Goal: Browse casually: Explore the website without a specific task or goal

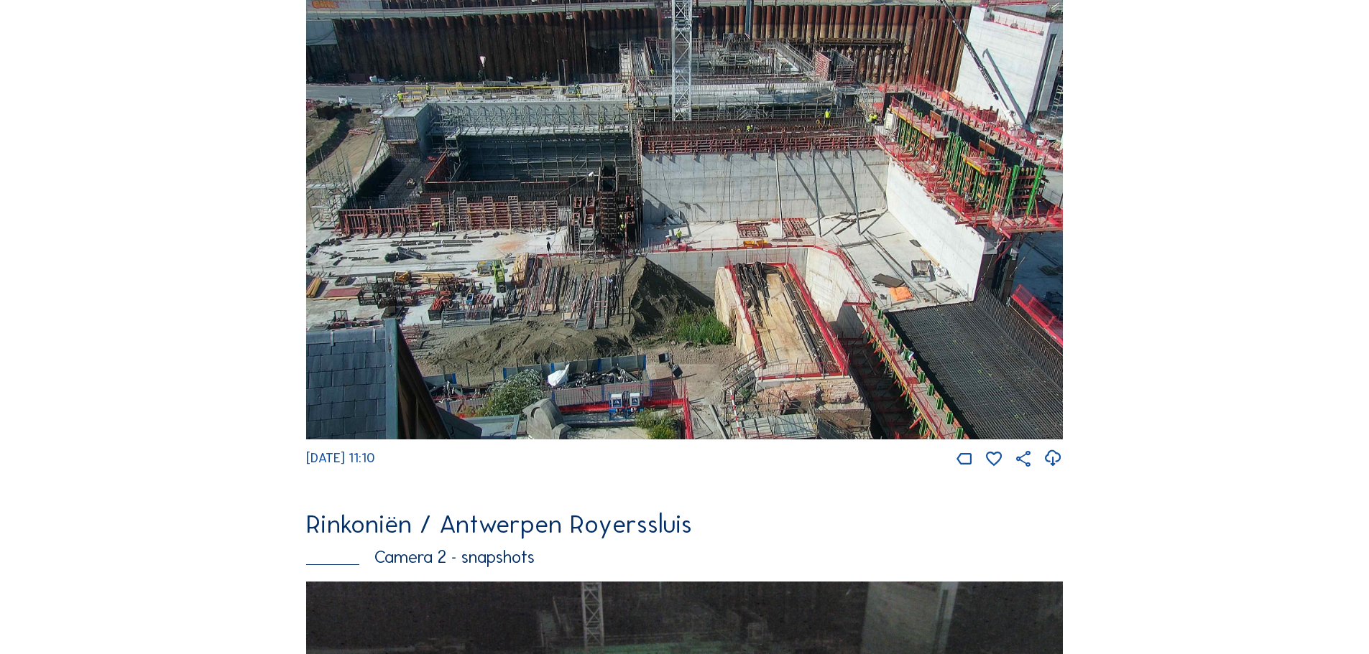
scroll to position [718, 0]
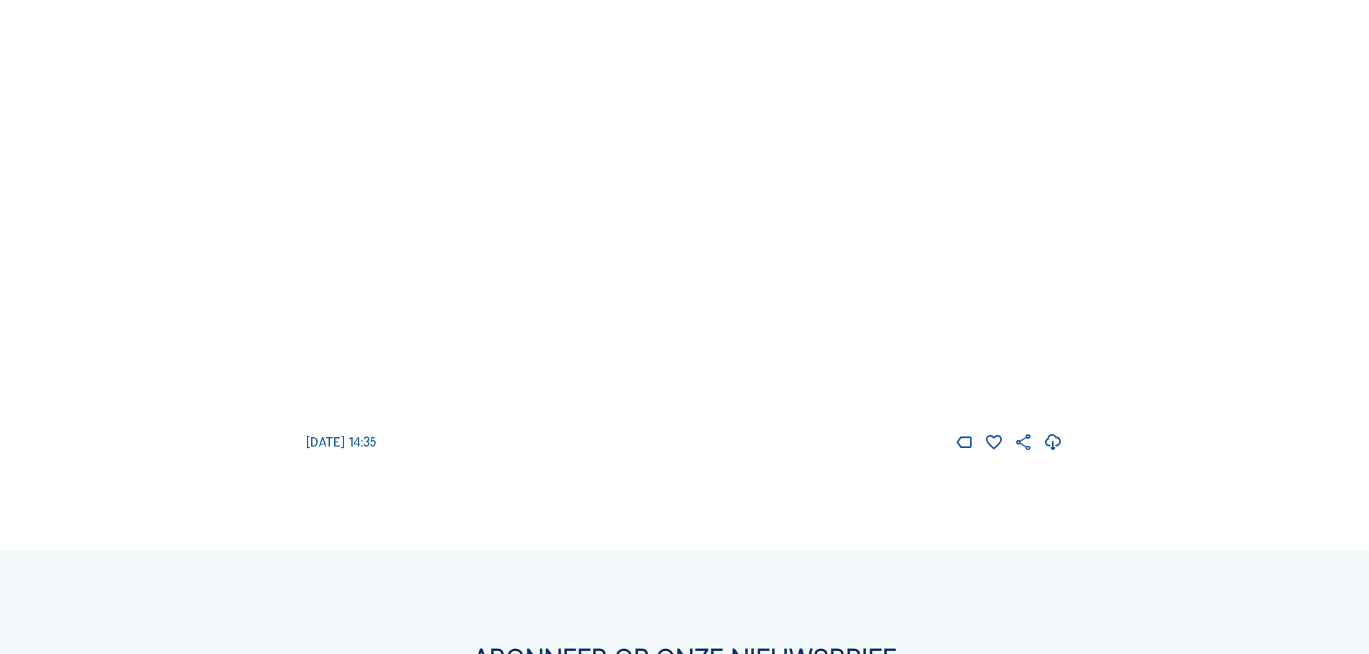
scroll to position [2586, 0]
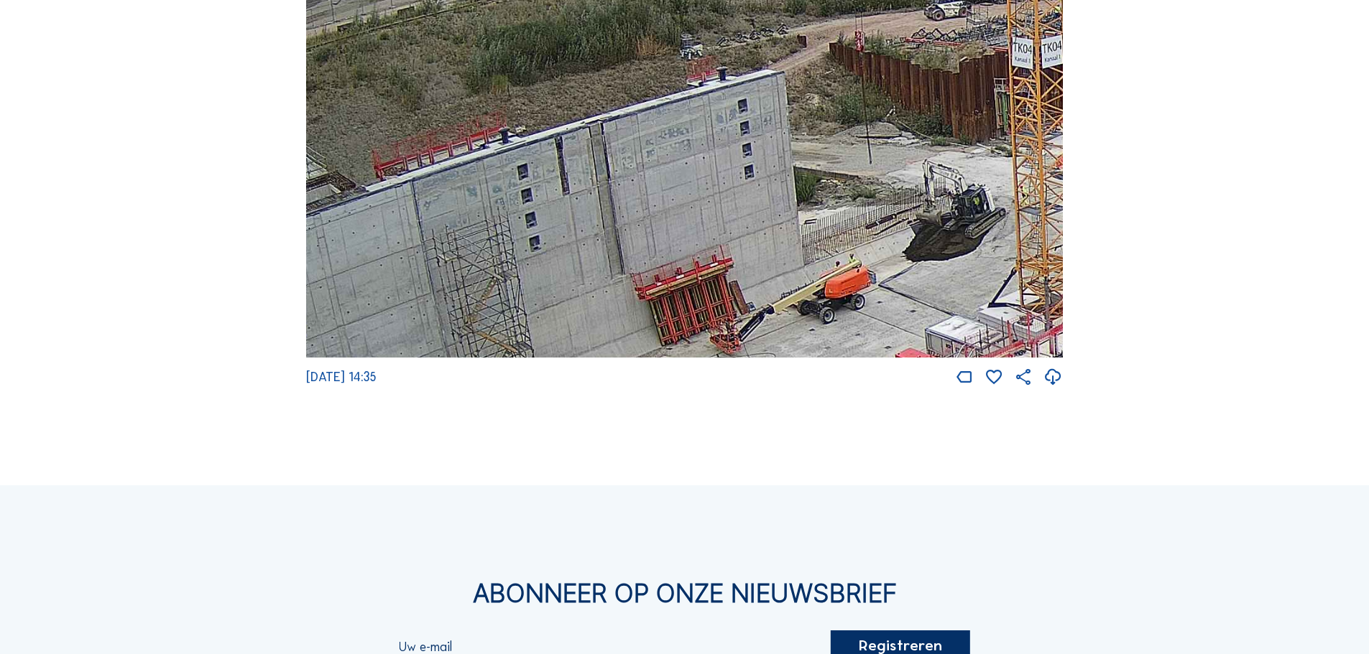
drag, startPoint x: 453, startPoint y: 165, endPoint x: 479, endPoint y: 228, distance: 67.9
click at [479, 228] on img at bounding box center [684, 145] width 756 height 426
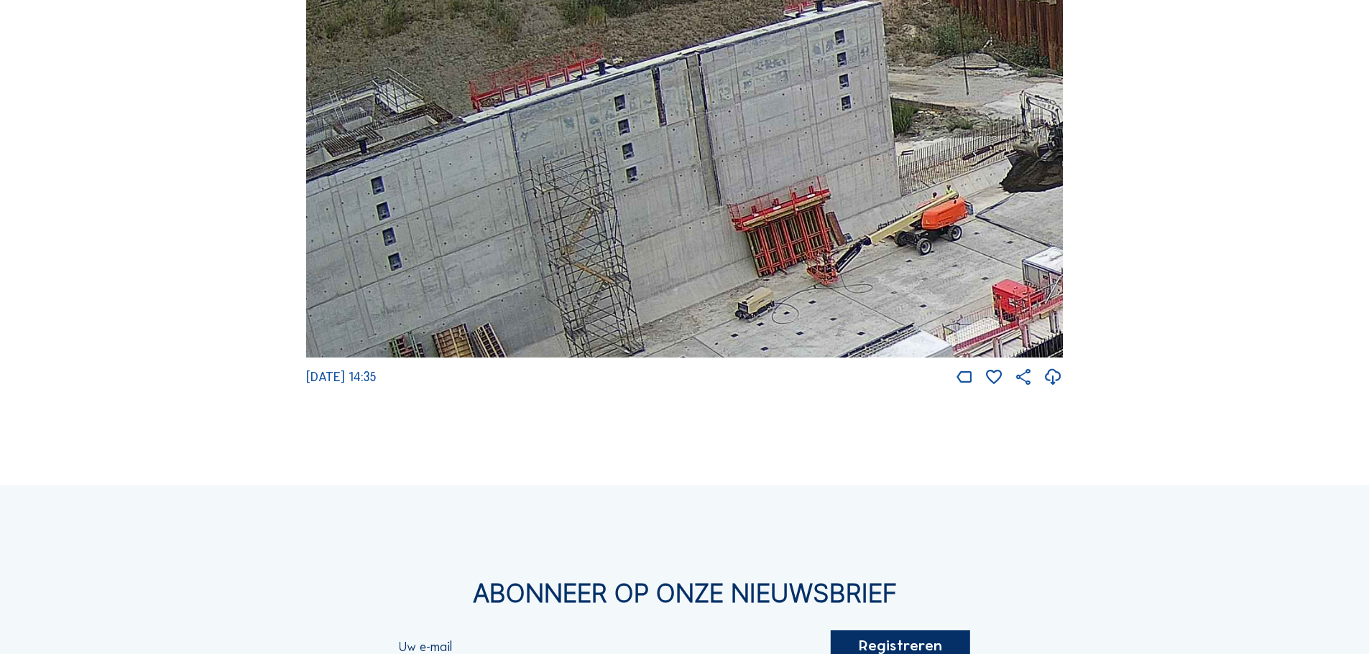
drag, startPoint x: 562, startPoint y: 182, endPoint x: 643, endPoint y: 98, distance: 116.3
click at [643, 98] on img at bounding box center [684, 145] width 756 height 426
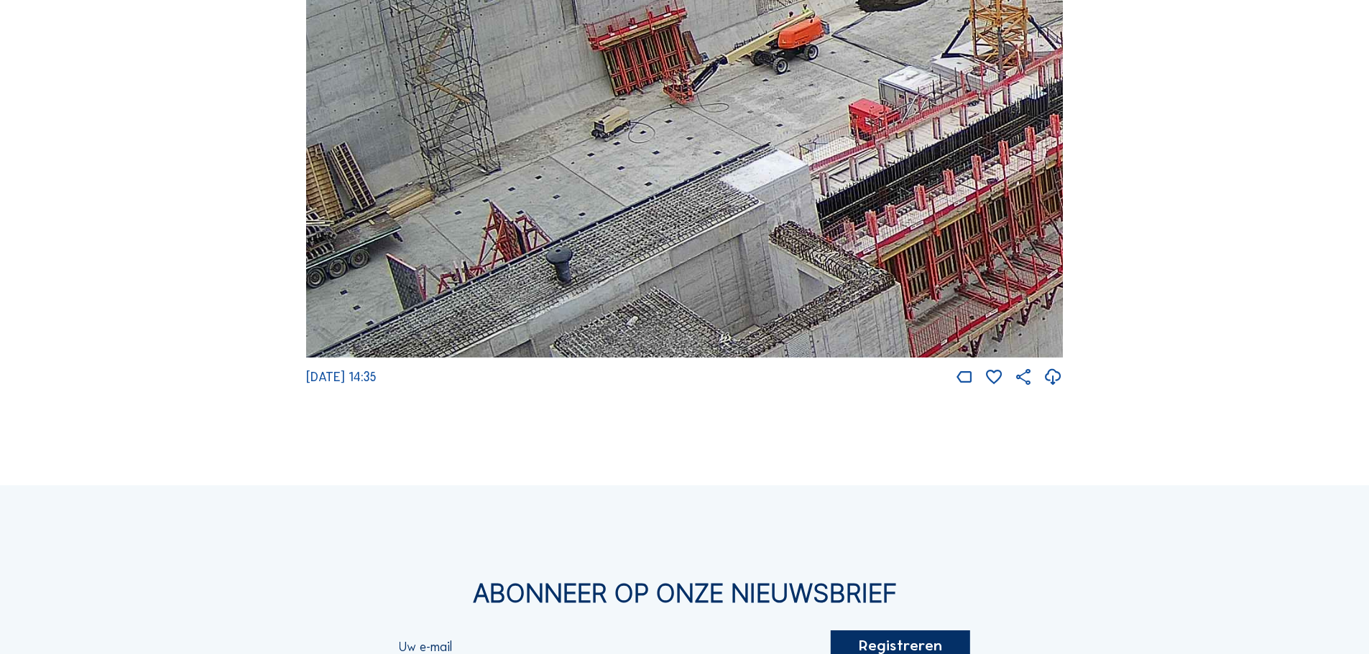
drag, startPoint x: 758, startPoint y: 194, endPoint x: 450, endPoint y: 62, distance: 334.7
click at [450, 62] on img at bounding box center [684, 145] width 756 height 426
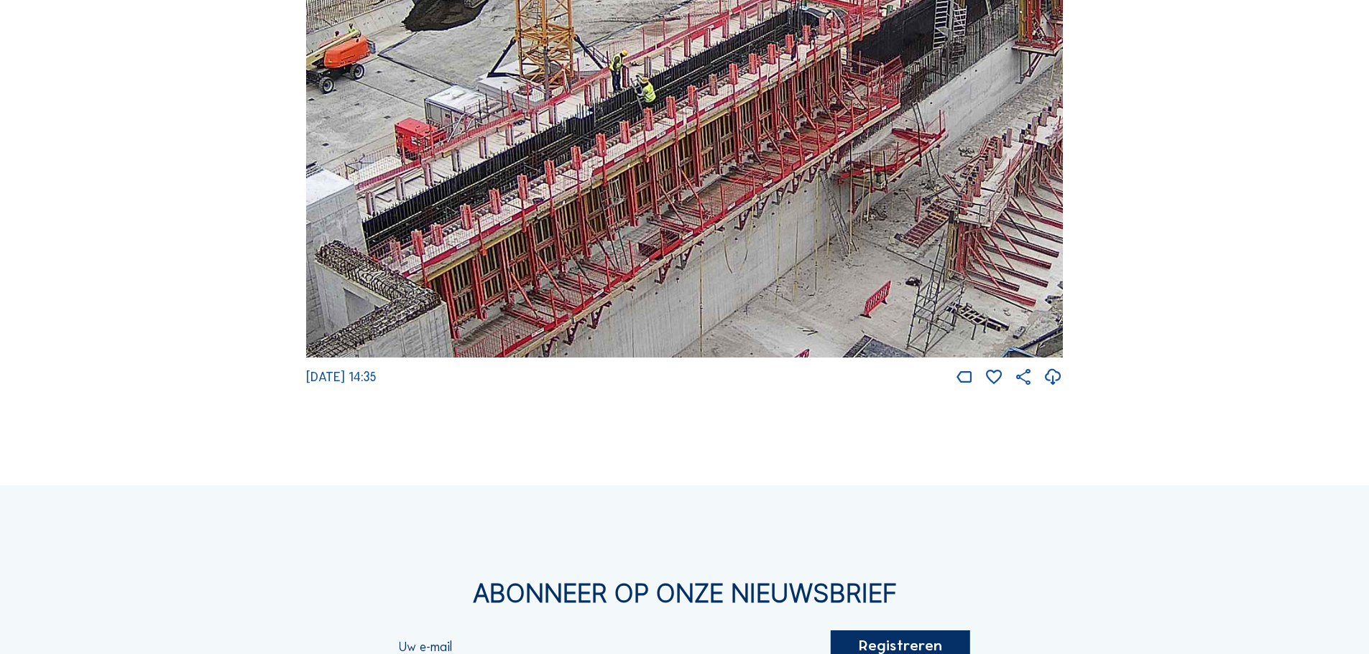
drag, startPoint x: 860, startPoint y: 196, endPoint x: 602, endPoint y: 278, distance: 270.6
click at [602, 278] on img at bounding box center [684, 145] width 756 height 426
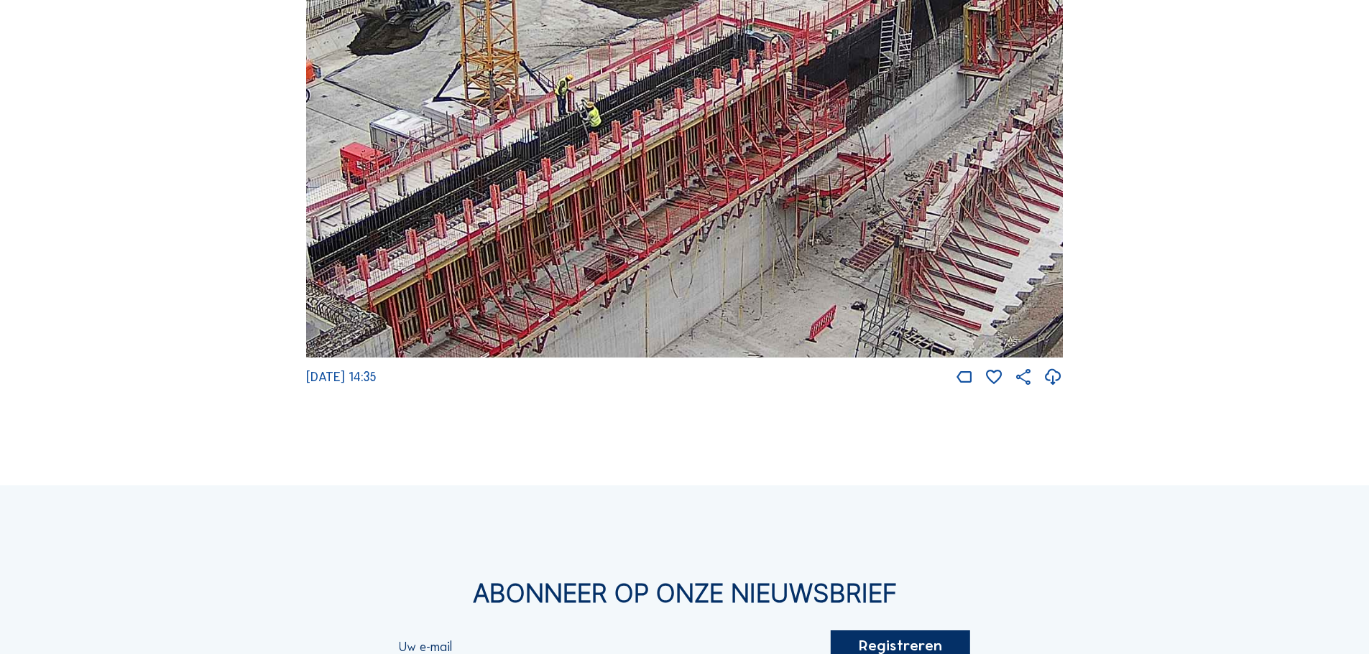
drag, startPoint x: 756, startPoint y: 154, endPoint x: 719, endPoint y: 162, distance: 38.0
click at [719, 162] on img at bounding box center [684, 145] width 756 height 426
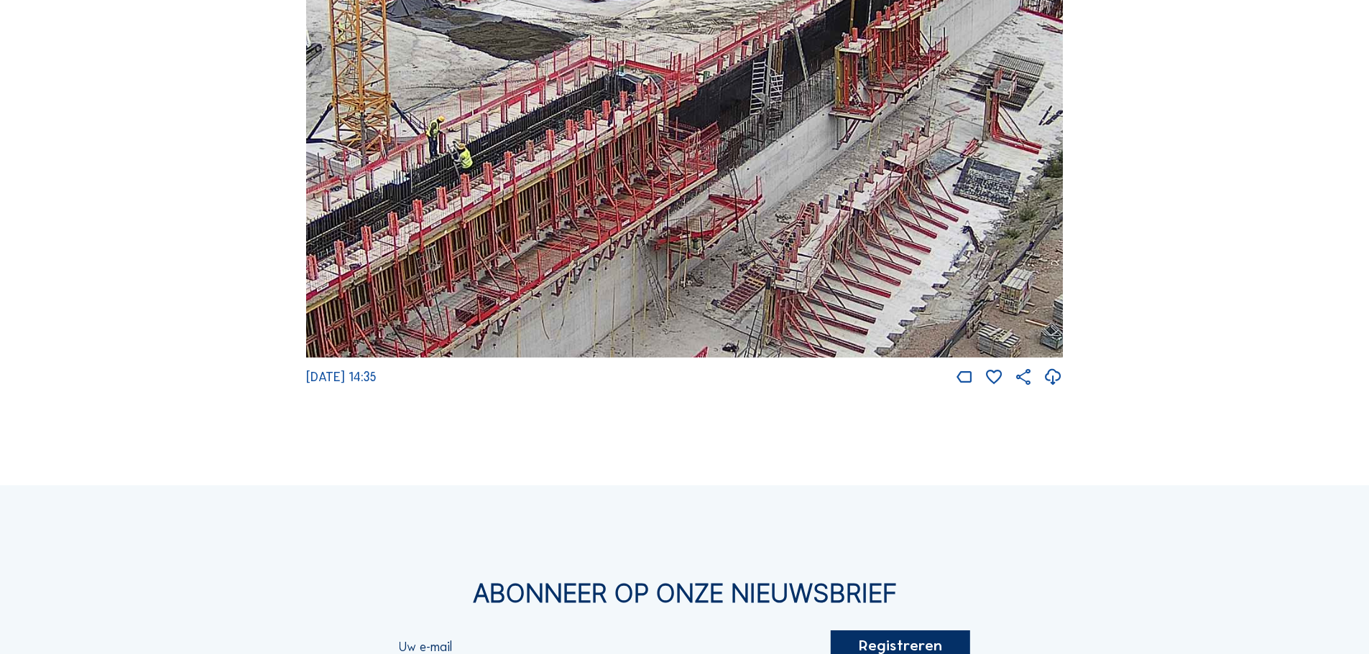
drag, startPoint x: 738, startPoint y: 208, endPoint x: 609, endPoint y: 250, distance: 135.2
click at [609, 250] on img at bounding box center [684, 145] width 756 height 426
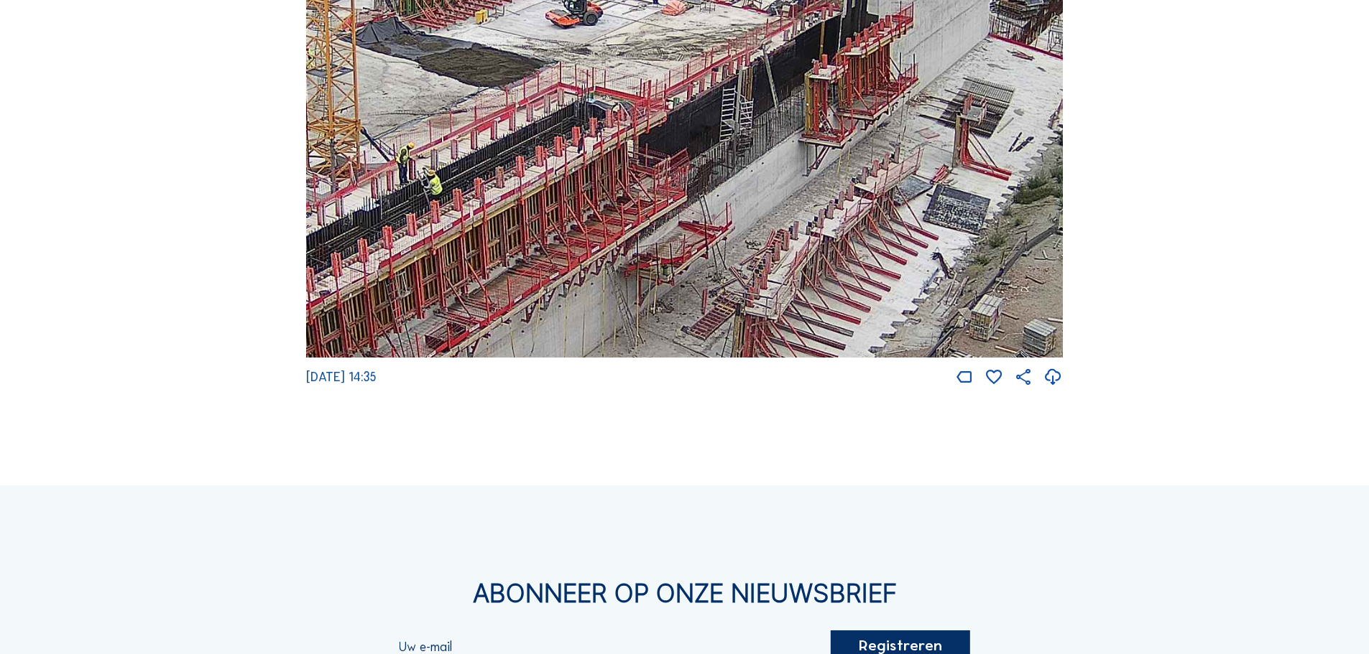
drag, startPoint x: 830, startPoint y: 147, endPoint x: 800, endPoint y: 174, distance: 40.2
click at [800, 174] on img at bounding box center [684, 145] width 756 height 426
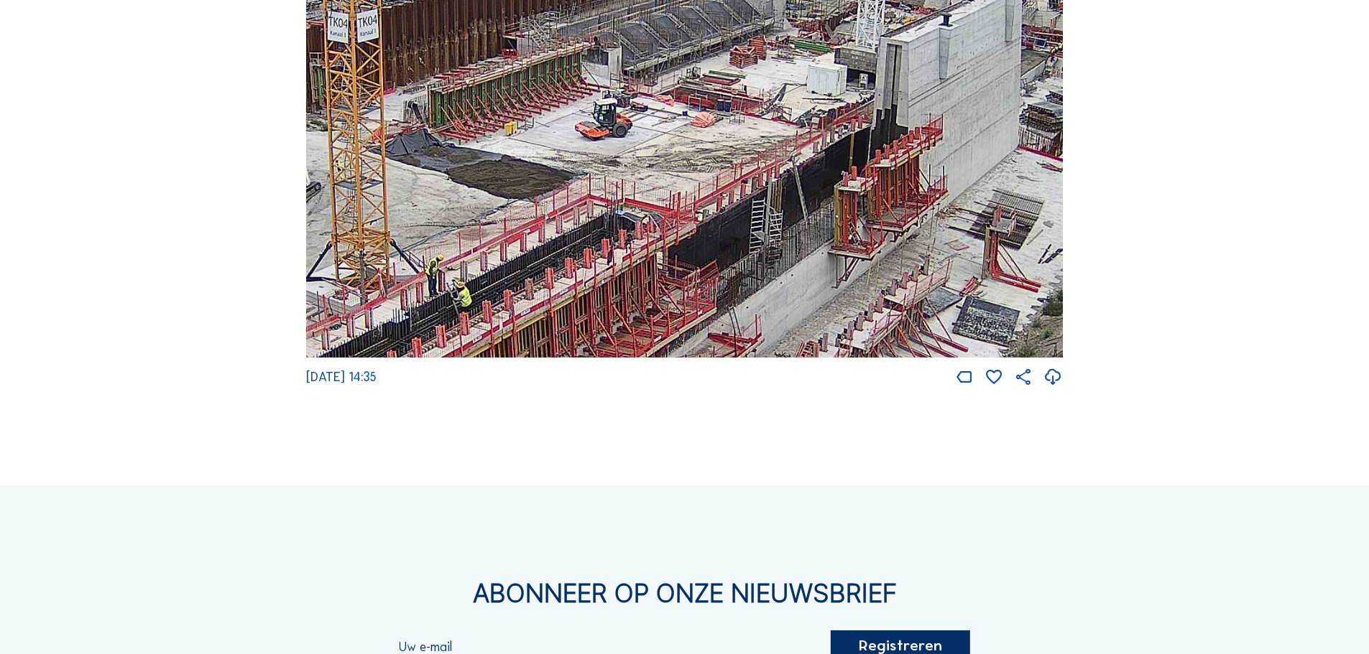
drag, startPoint x: 713, startPoint y: 164, endPoint x: 742, endPoint y: 272, distance: 112.2
click at [742, 272] on img at bounding box center [684, 145] width 756 height 426
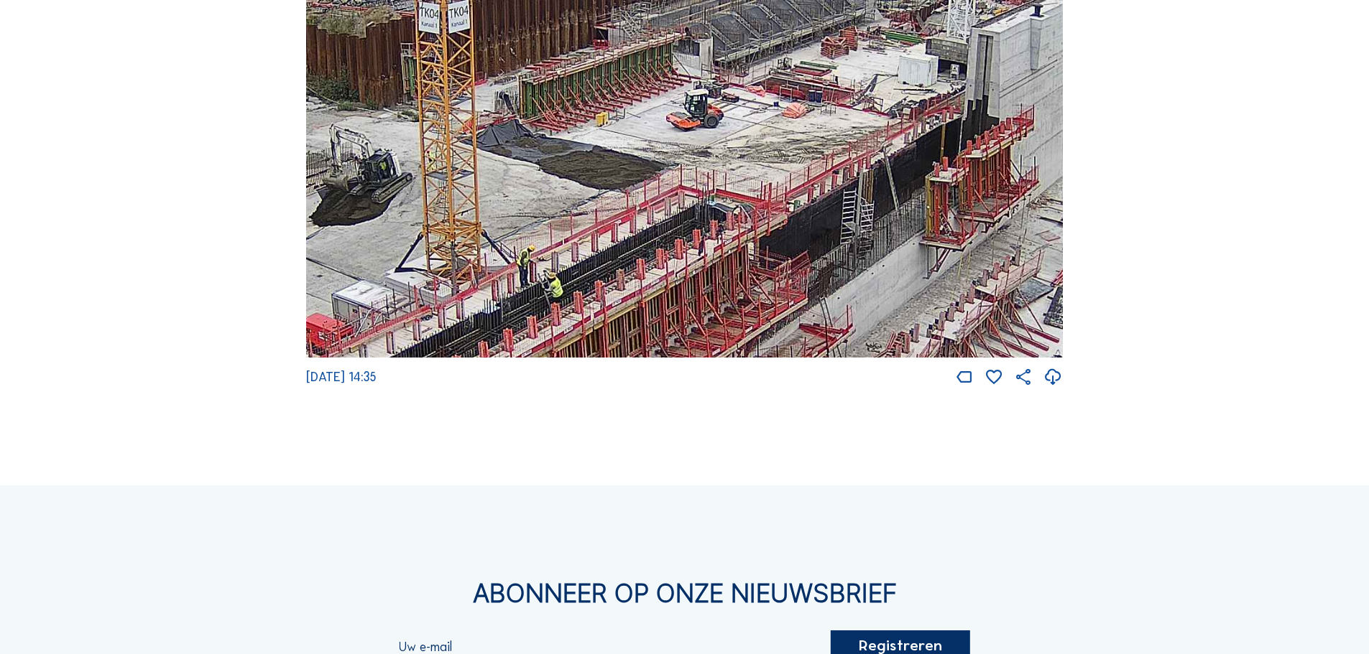
drag, startPoint x: 591, startPoint y: 235, endPoint x: 682, endPoint y: 226, distance: 91.7
click at [682, 226] on img at bounding box center [684, 145] width 756 height 426
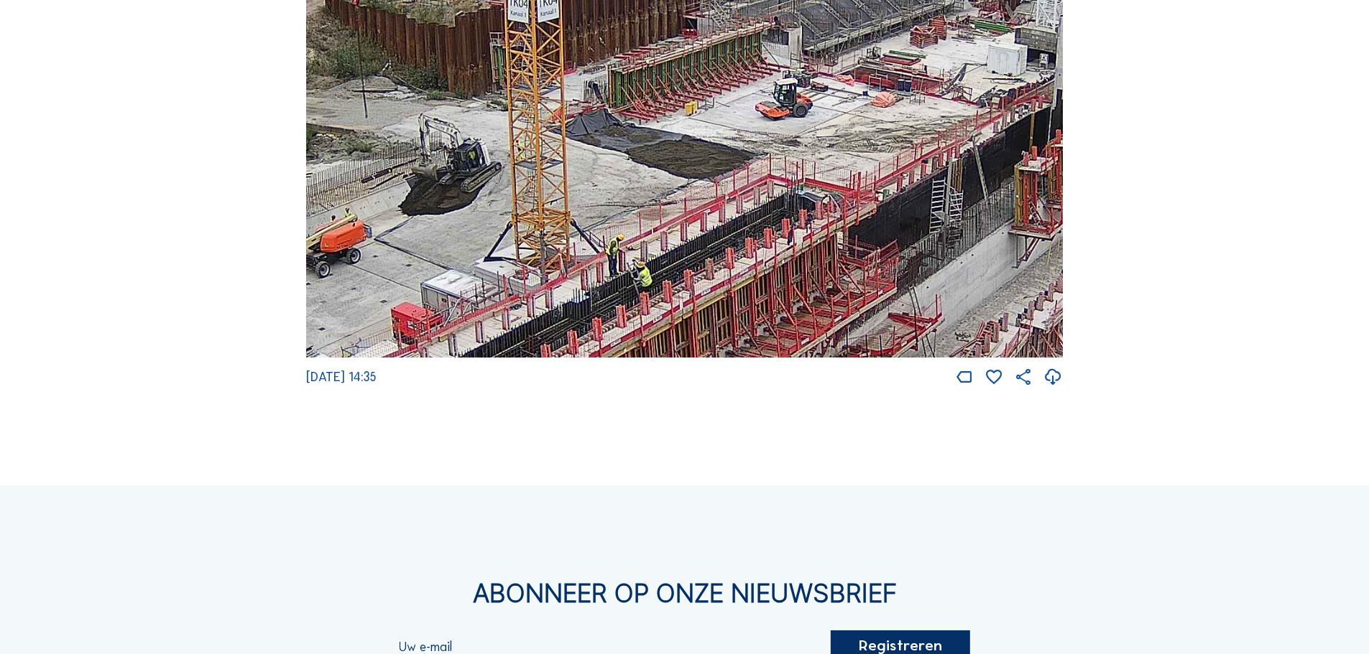
drag, startPoint x: 612, startPoint y: 199, endPoint x: 701, endPoint y: 188, distance: 89.7
click at [701, 188] on img at bounding box center [684, 145] width 756 height 426
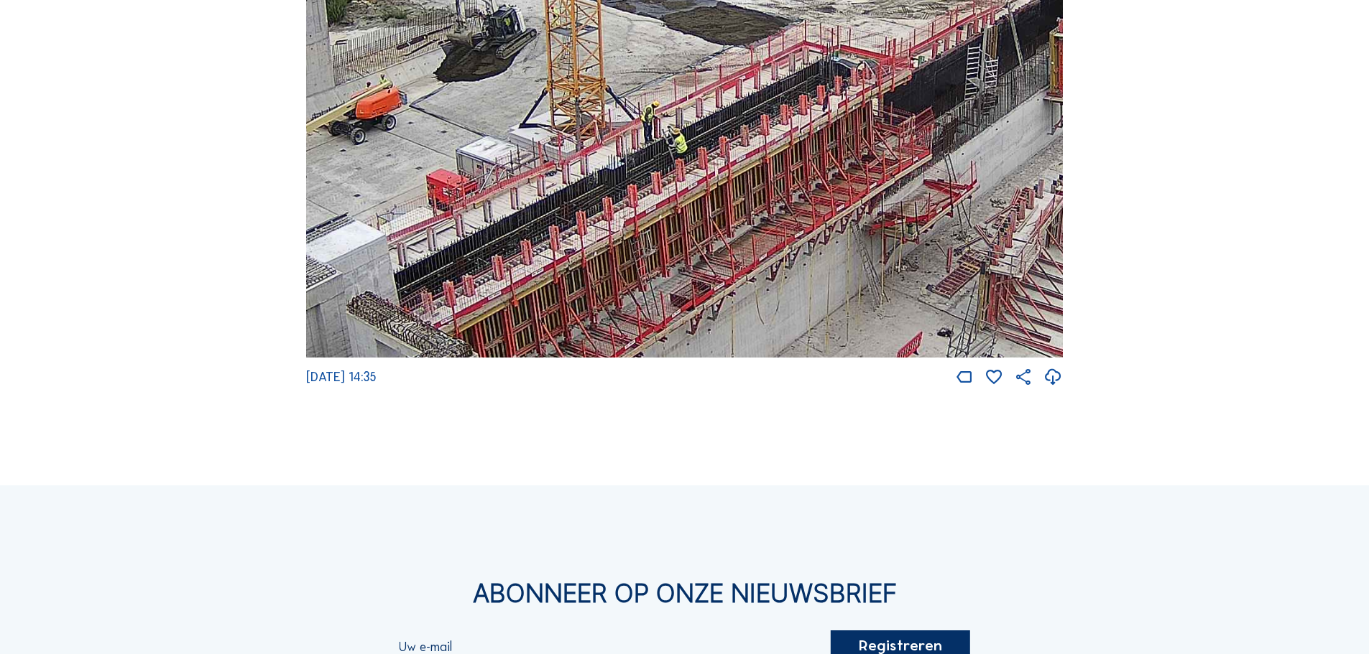
drag, startPoint x: 530, startPoint y: 264, endPoint x: 596, endPoint y: 68, distance: 207.0
click at [596, 68] on img at bounding box center [684, 145] width 756 height 426
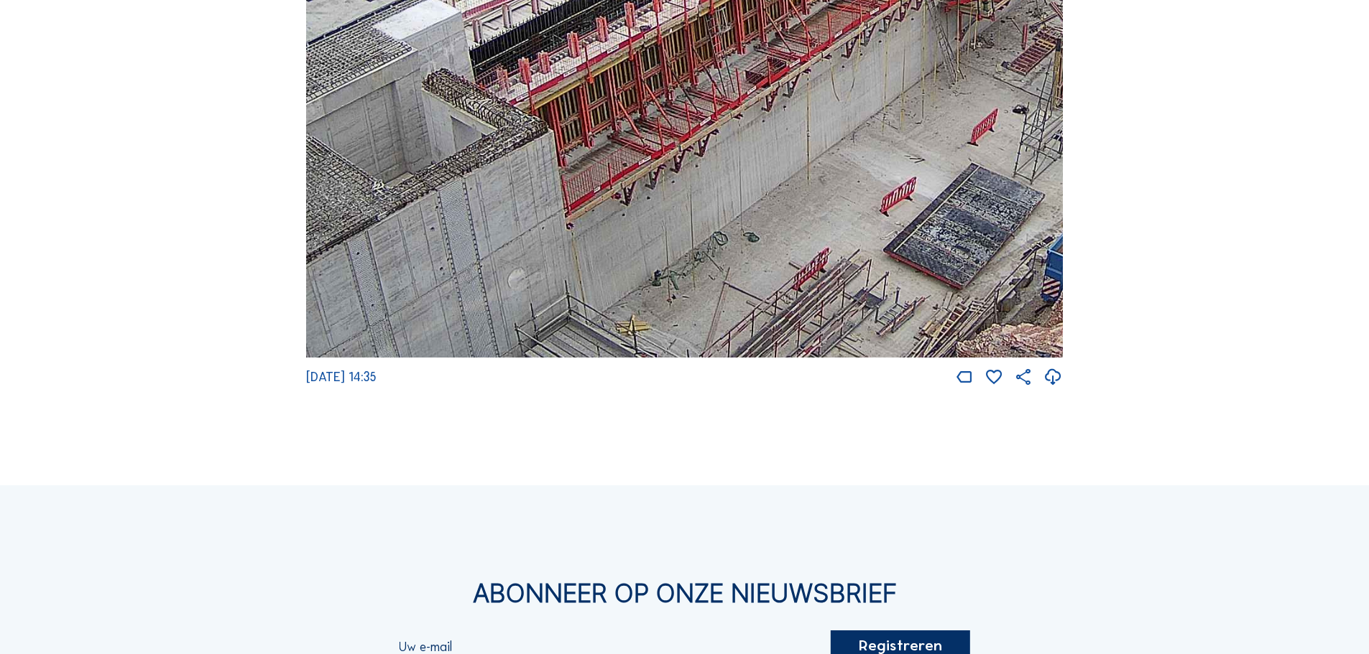
drag, startPoint x: 534, startPoint y: 330, endPoint x: 177, endPoint y: 386, distance: 362.0
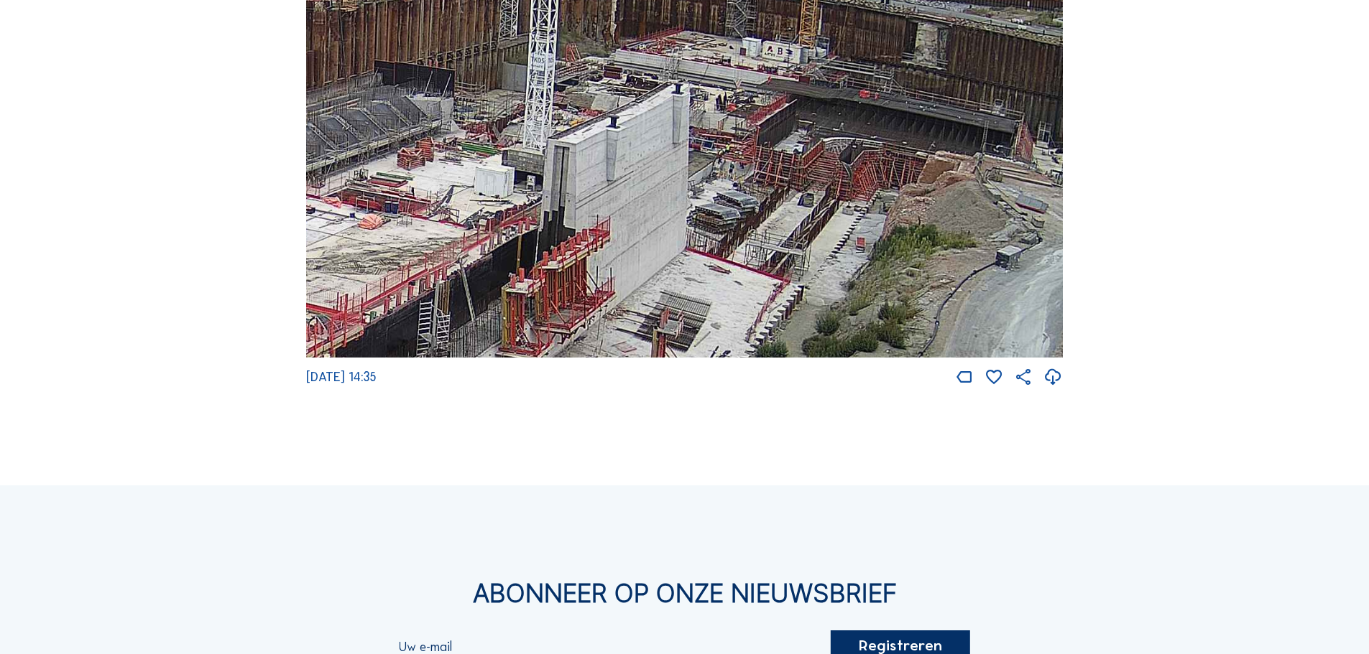
drag, startPoint x: 794, startPoint y: 102, endPoint x: 572, endPoint y: 367, distance: 345.8
click at [572, 358] on img at bounding box center [684, 145] width 756 height 426
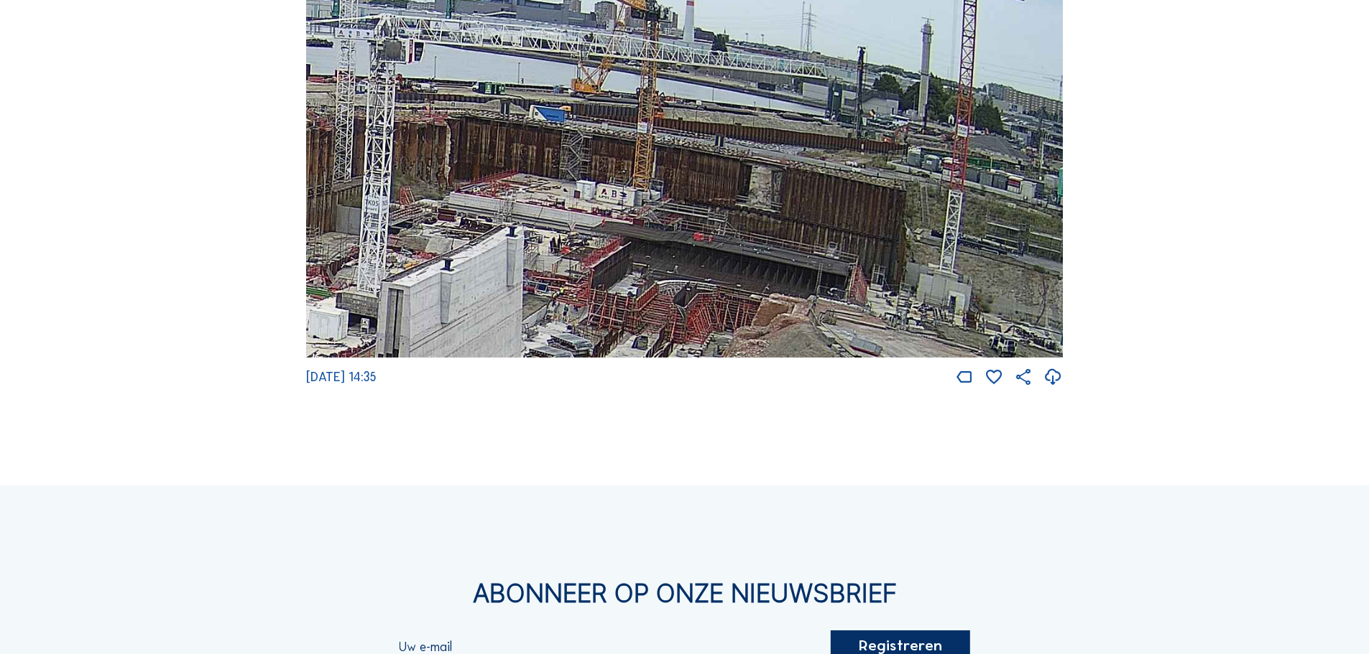
drag, startPoint x: 672, startPoint y: 299, endPoint x: 653, endPoint y: 309, distance: 21.8
click at [653, 309] on img at bounding box center [684, 145] width 756 height 426
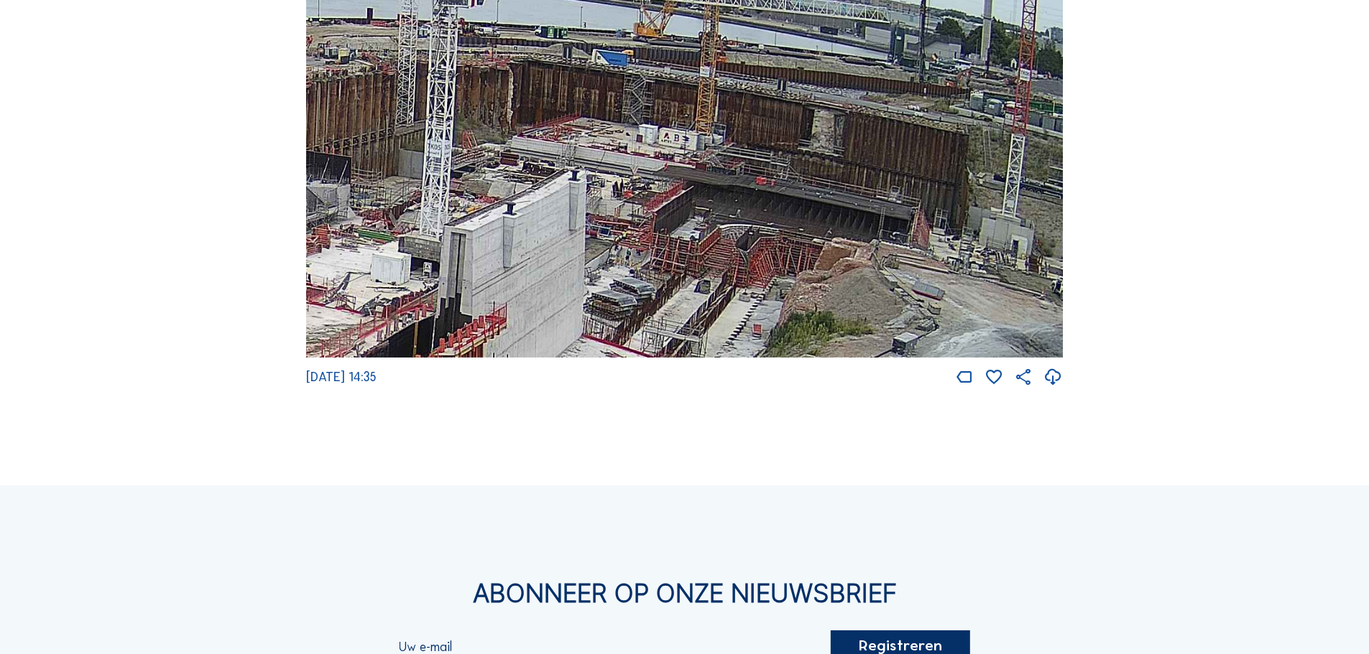
drag, startPoint x: 660, startPoint y: 285, endPoint x: 728, endPoint y: 227, distance: 89.7
click at [728, 227] on img at bounding box center [684, 145] width 756 height 426
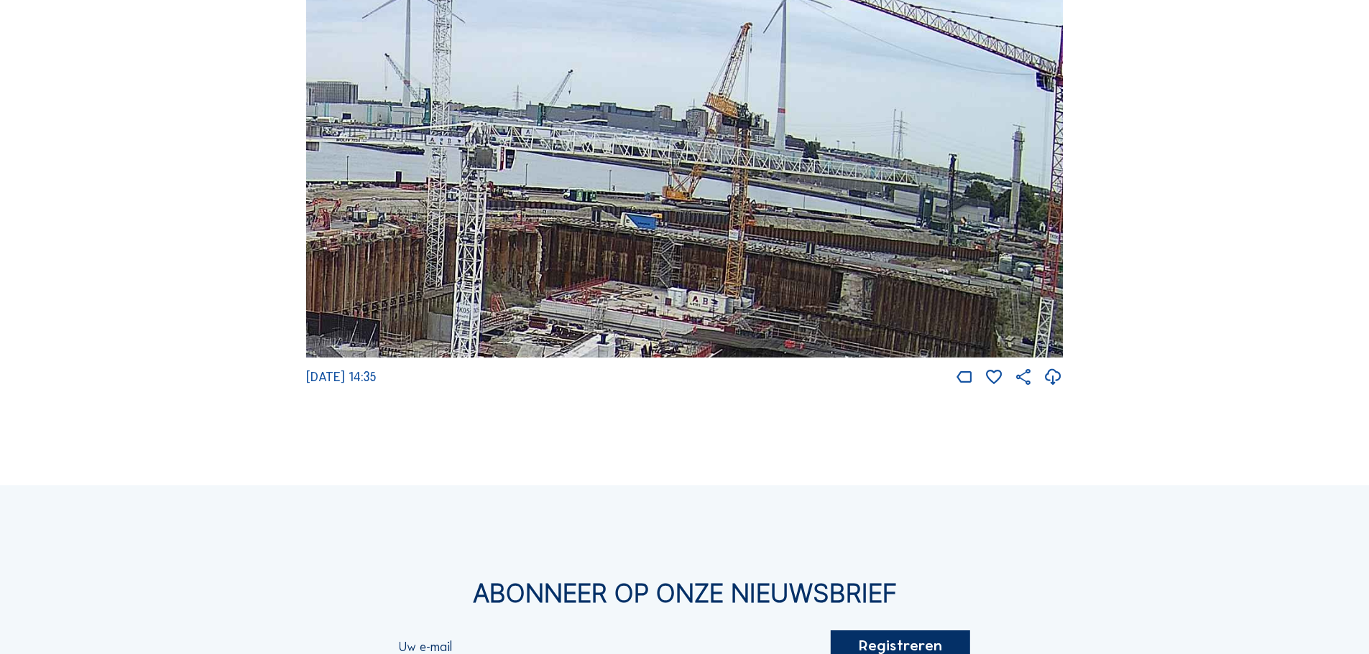
drag, startPoint x: 668, startPoint y: 142, endPoint x: 793, endPoint y: 24, distance: 172.3
click at [698, 356] on img at bounding box center [684, 145] width 756 height 426
